Goal: Transaction & Acquisition: Purchase product/service

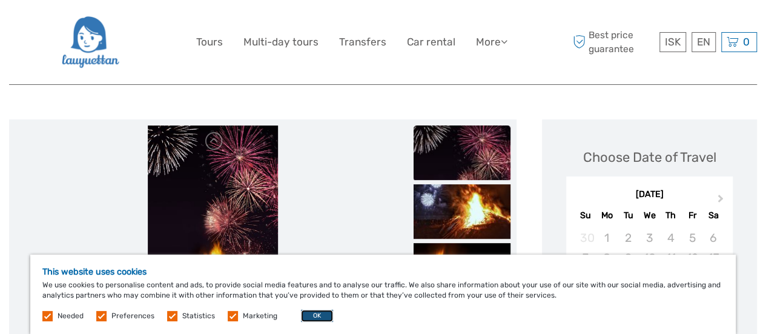
click at [322, 312] on button "OK" at bounding box center [317, 315] width 32 height 12
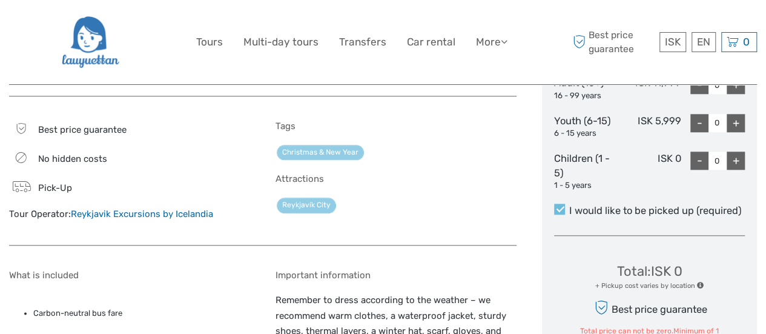
scroll to position [545, 0]
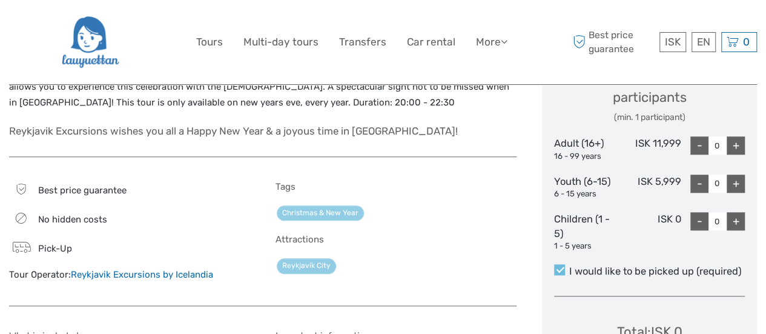
click at [739, 147] on div "+" at bounding box center [736, 145] width 18 height 18
type input "1"
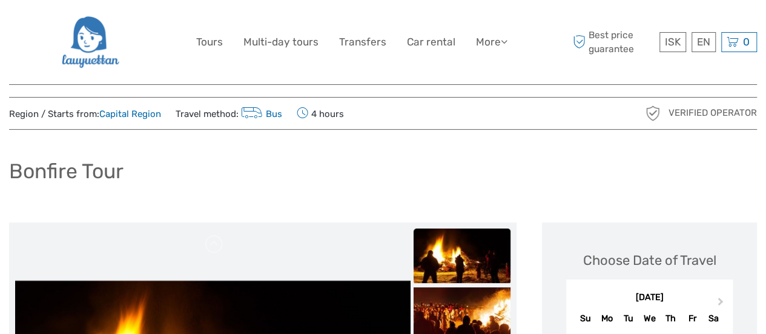
scroll to position [0, 0]
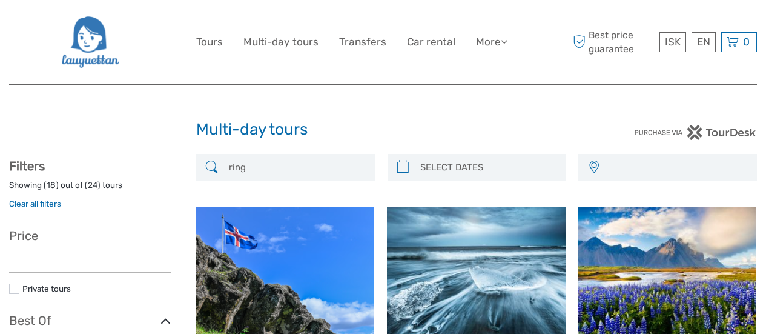
select select
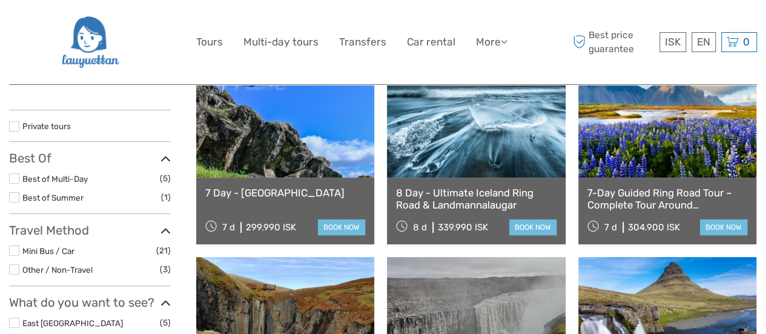
scroll to position [182, 0]
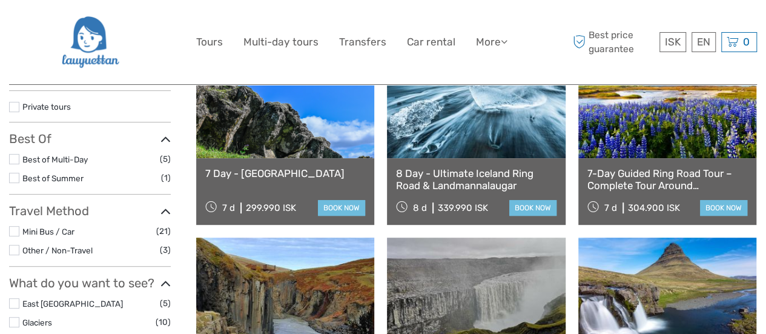
select select
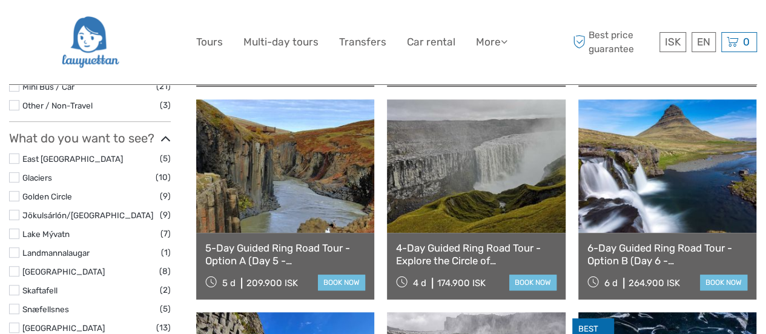
scroll to position [363, 0]
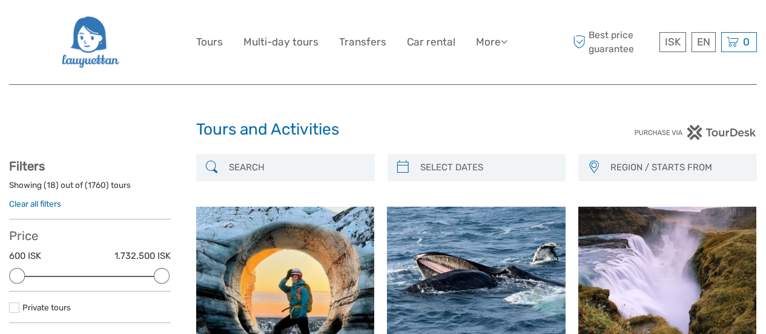
select select
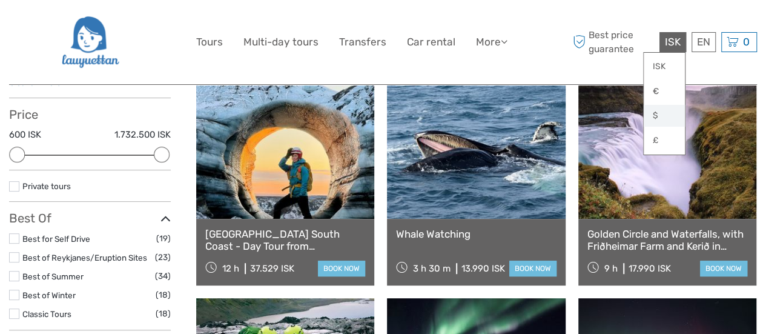
click at [674, 116] on link "$" at bounding box center [664, 116] width 41 height 22
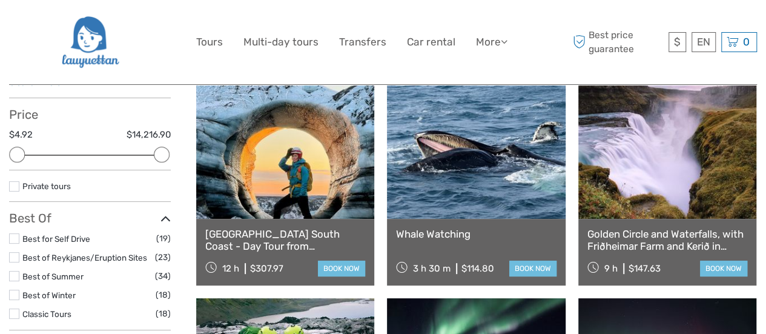
click at [616, 74] on div "Best price guarantee $ ISK € $ £ EN English Español Deutsch 0 Items Total 0 ISK…" at bounding box center [663, 42] width 187 height 66
click at [318, 263] on link "book now" at bounding box center [341, 268] width 47 height 16
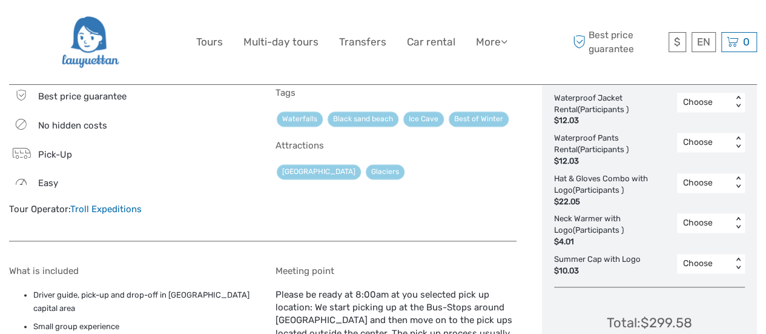
scroll to position [804, 0]
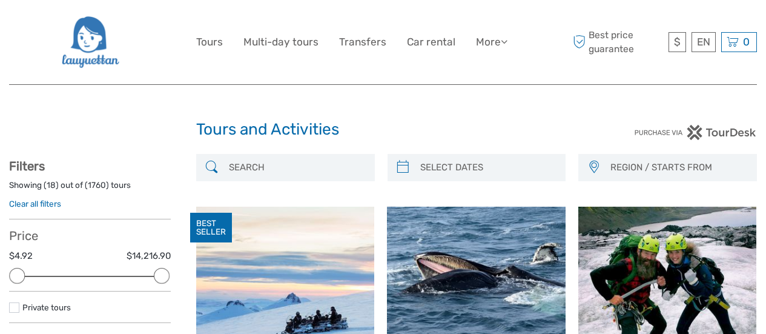
select select
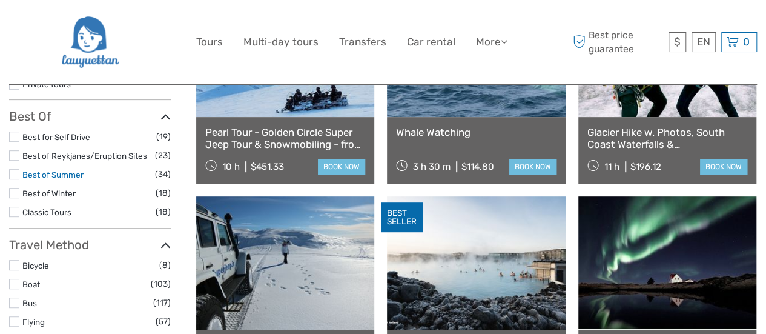
scroll to position [242, 0]
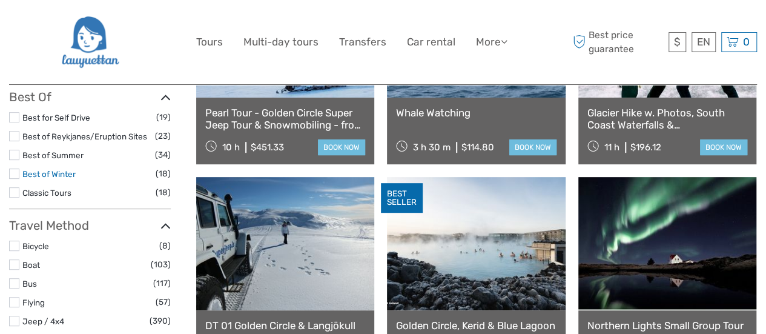
click at [64, 177] on link "Best of Winter" at bounding box center [48, 174] width 53 height 10
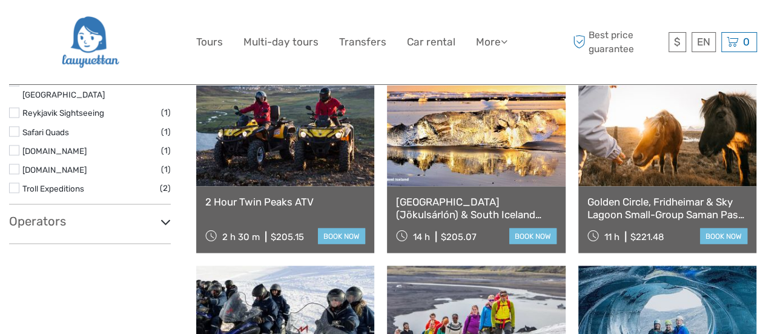
scroll to position [1037, 0]
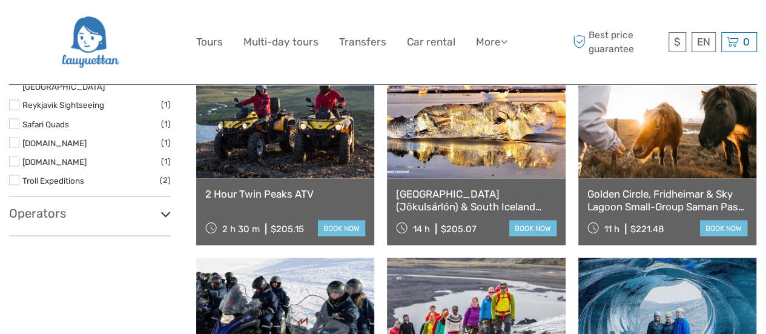
click at [58, 205] on h3 "Operators" at bounding box center [90, 212] width 162 height 15
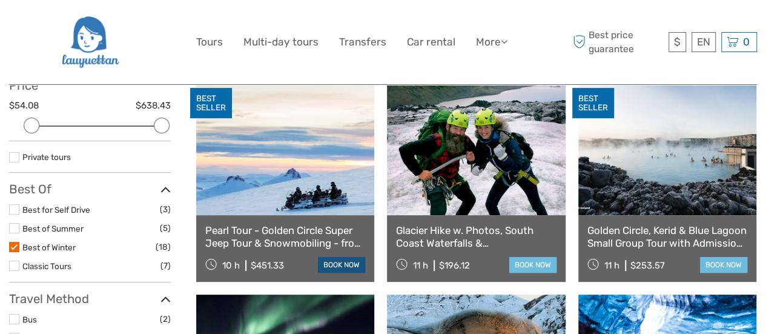
scroll to position [129, 0]
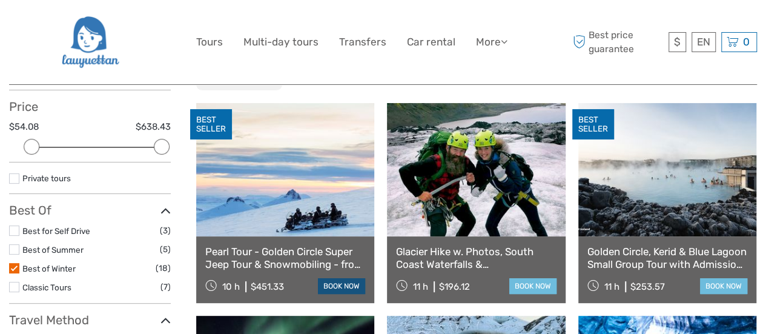
click at [320, 171] on link at bounding box center [285, 169] width 178 height 133
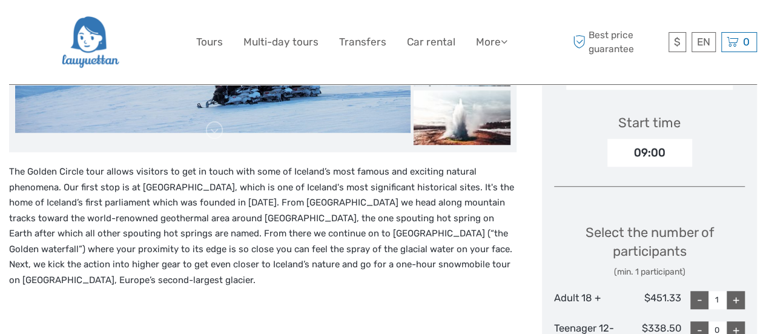
scroll to position [303, 0]
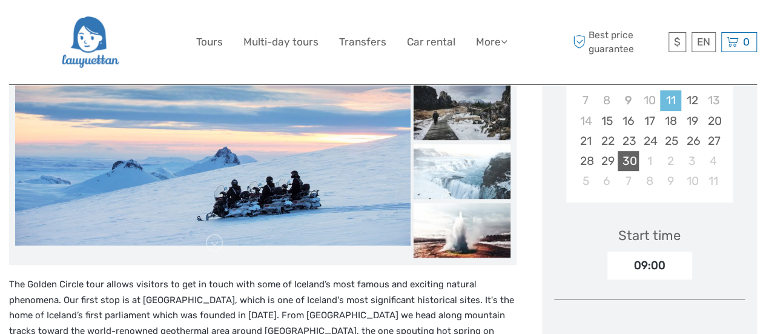
click at [626, 151] on div "30" at bounding box center [628, 161] width 21 height 20
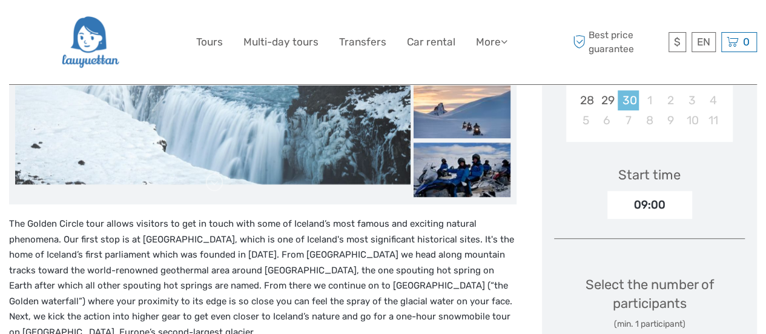
scroll to position [61, 0]
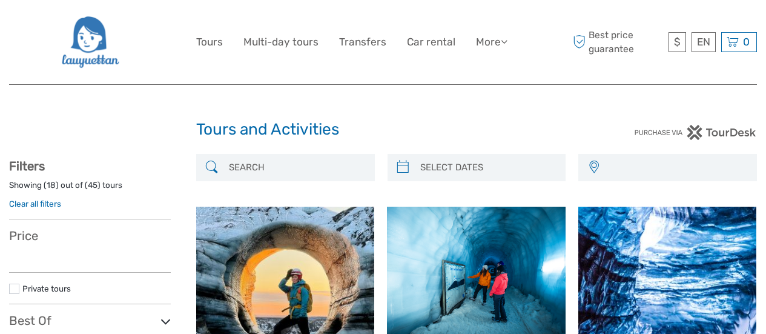
select select
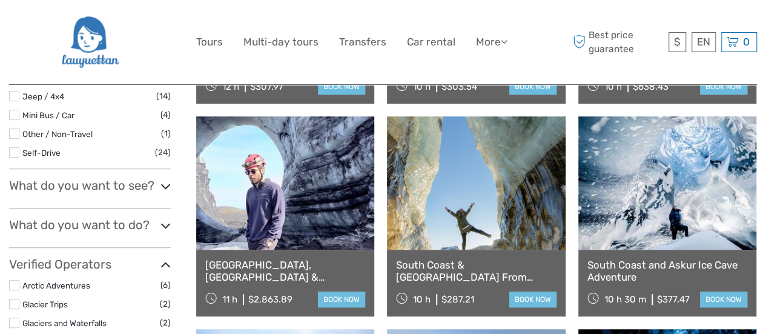
select select
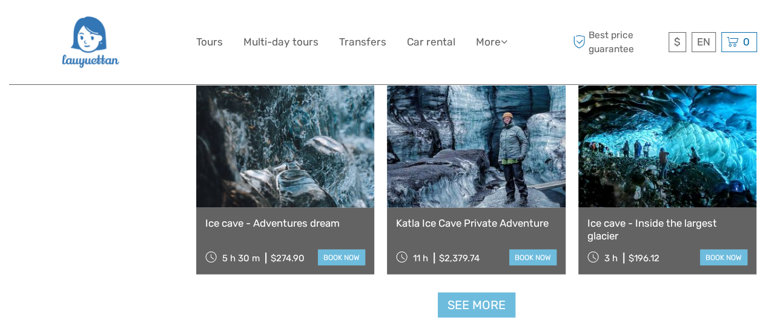
scroll to position [1290, 0]
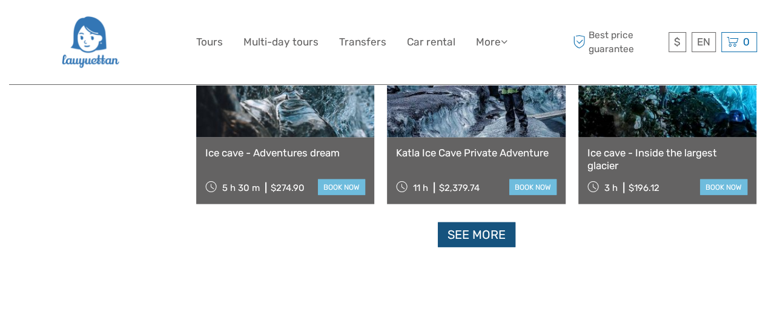
click at [507, 240] on link "See more" at bounding box center [477, 234] width 78 height 25
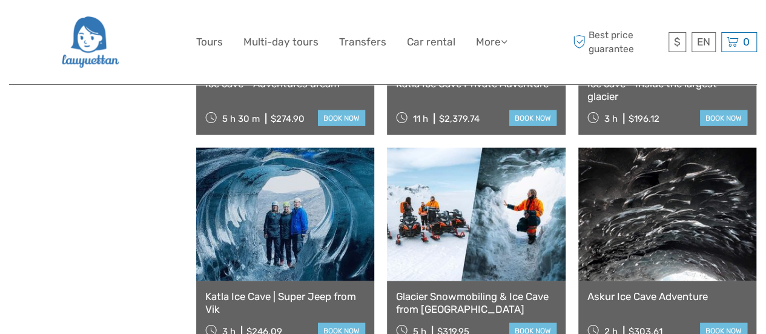
scroll to position [1411, 0]
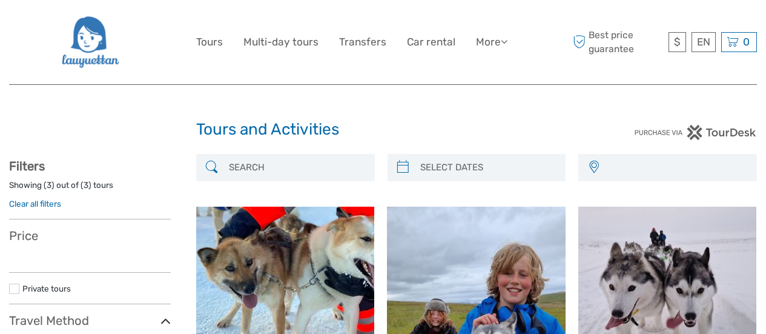
select select
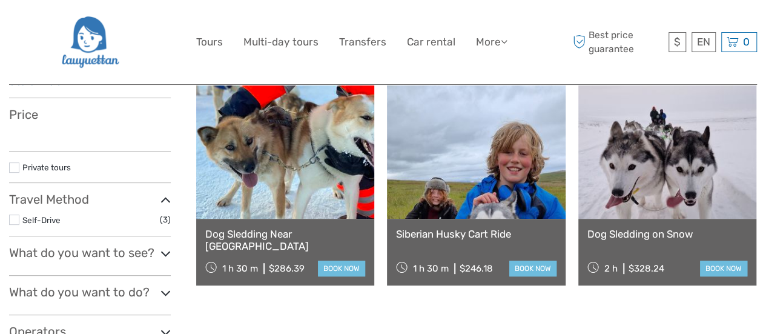
select select
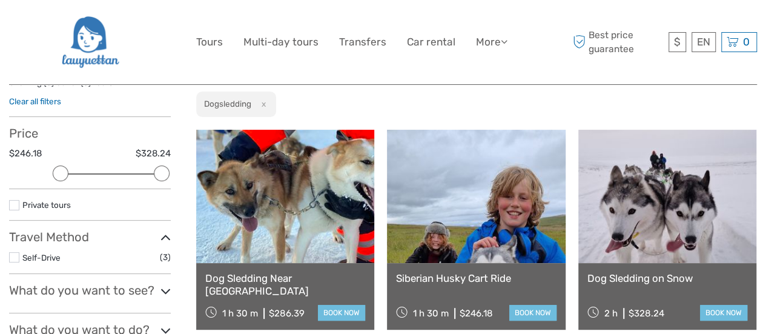
scroll to position [121, 0]
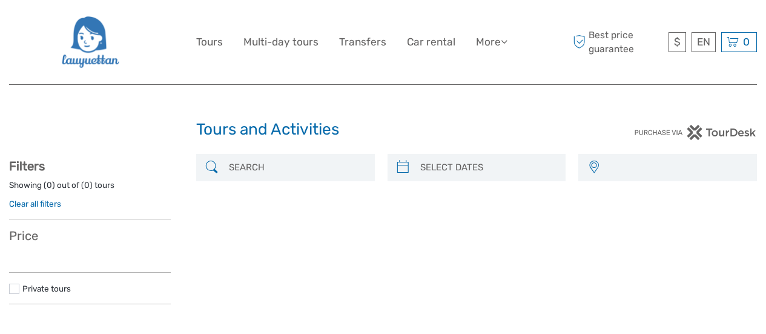
select select
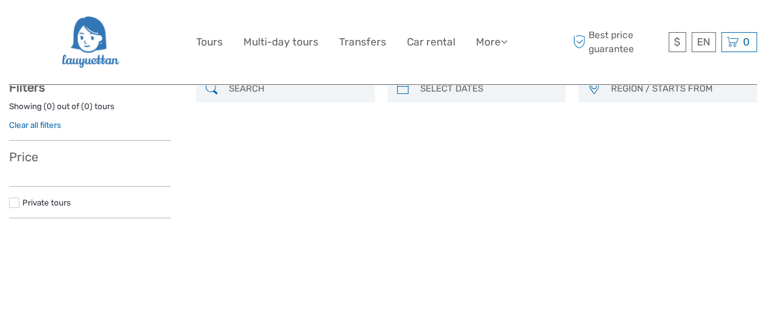
scroll to position [61, 0]
